Goal: Task Accomplishment & Management: Manage account settings

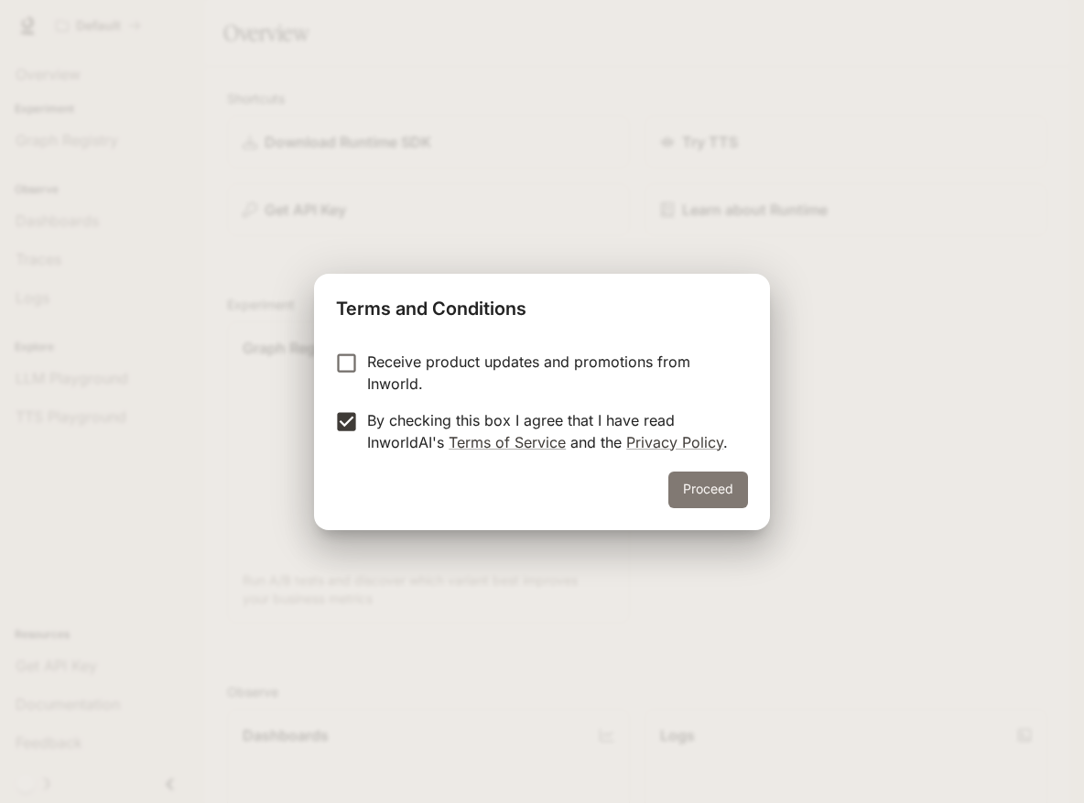
click at [696, 498] on button "Proceed" at bounding box center [708, 489] width 80 height 37
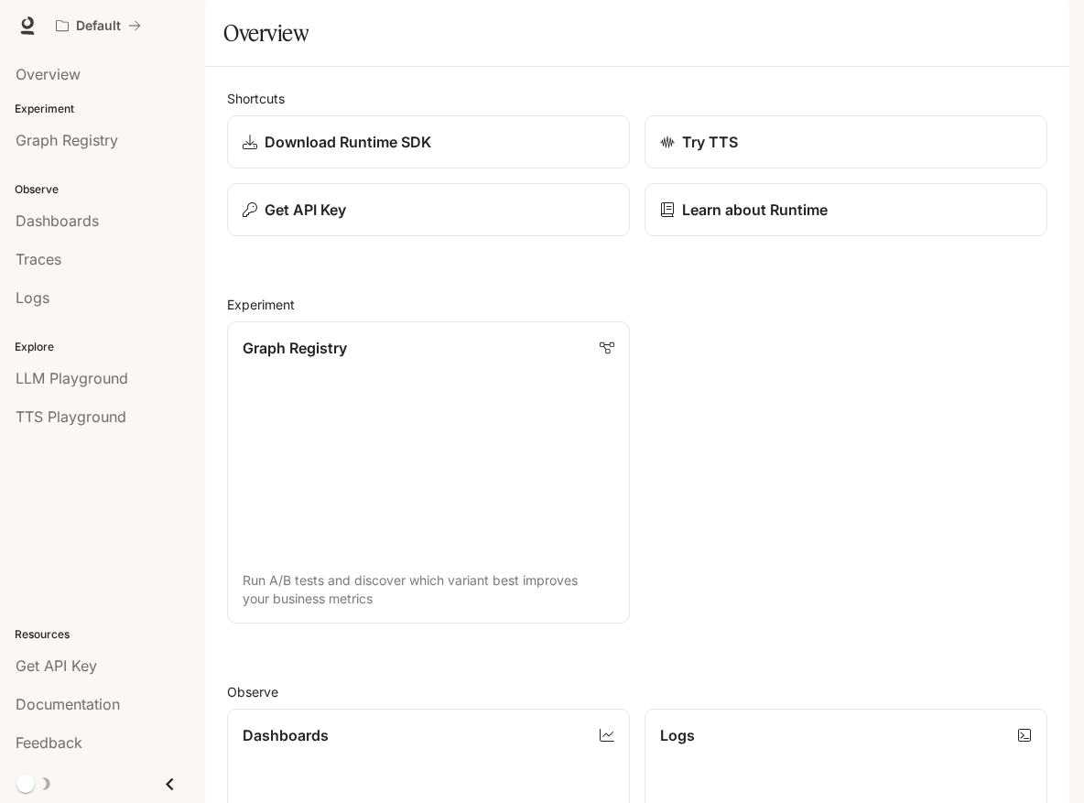
click at [1040, 31] on icon "button" at bounding box center [1043, 25] width 15 height 15
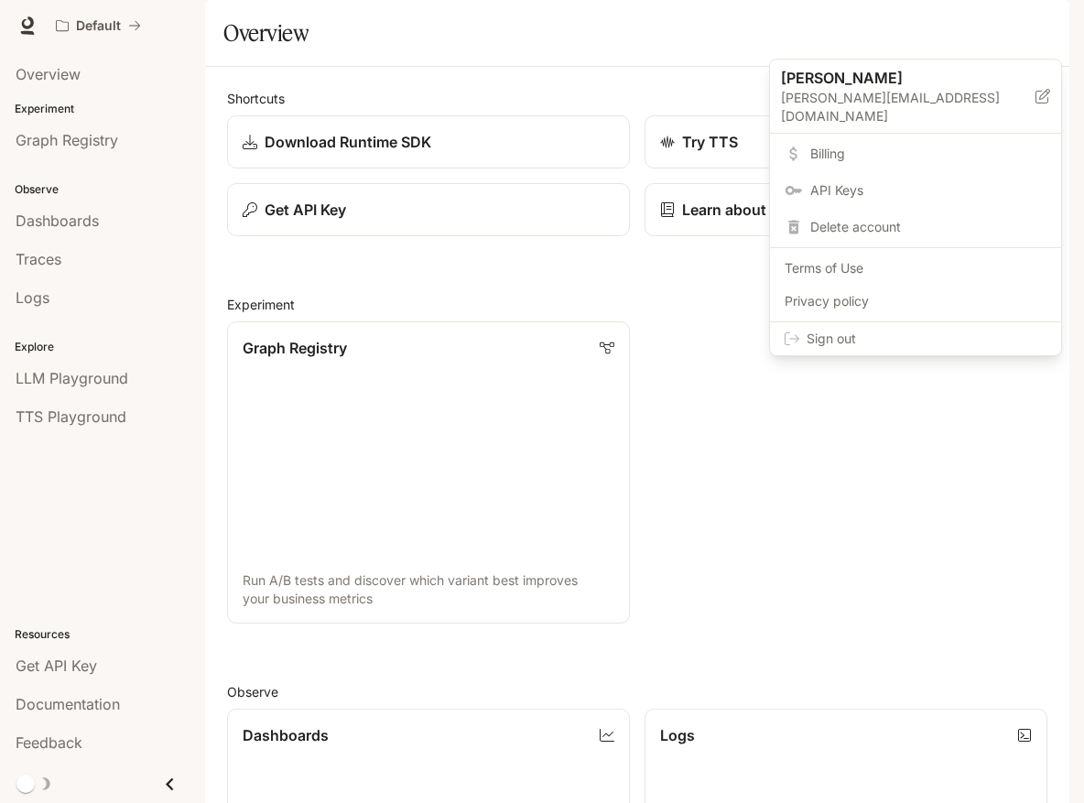
click at [857, 330] on span "Sign out" at bounding box center [926, 339] width 240 height 18
